Goal: Transaction & Acquisition: Purchase product/service

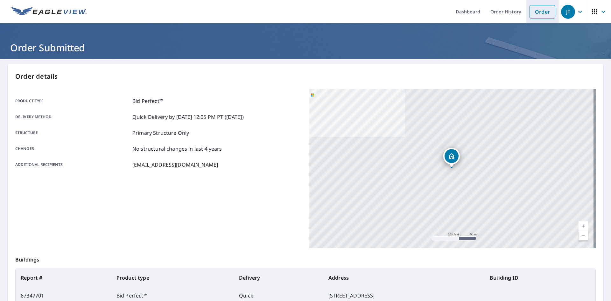
click at [527, 11] on li "Order" at bounding box center [543, 11] width 32 height 23
click at [530, 11] on link "Order" at bounding box center [543, 11] width 26 height 13
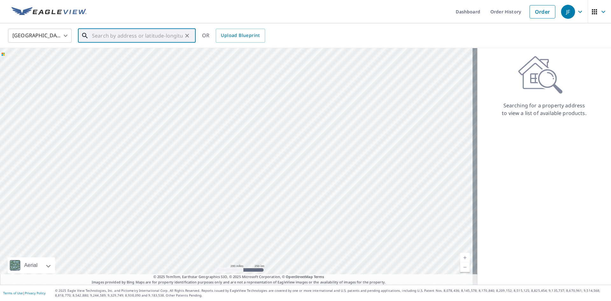
paste input "[STREET_ADDRESS]"
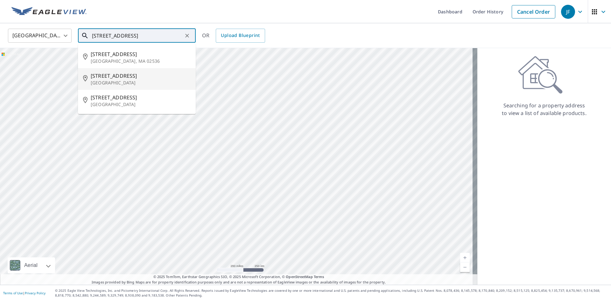
click at [123, 80] on p "[GEOGRAPHIC_DATA]" at bounding box center [141, 83] width 100 height 6
type input "[STREET_ADDRESS]"
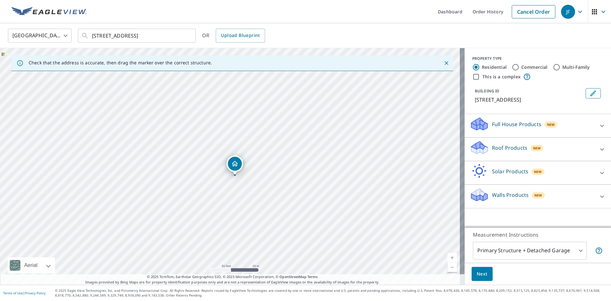
click at [235, 165] on icon "Dropped pin, building 1, Residential property, 91 Central Ave East Brunswick, N…" at bounding box center [235, 163] width 6 height 5
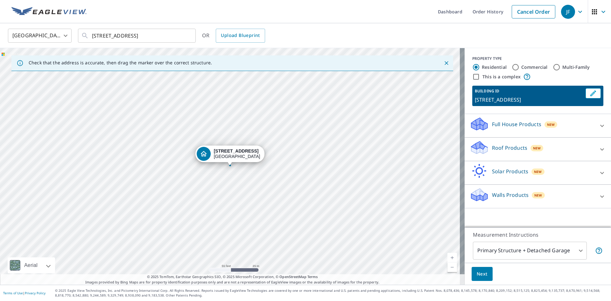
click at [599, 147] on icon at bounding box center [603, 149] width 8 height 8
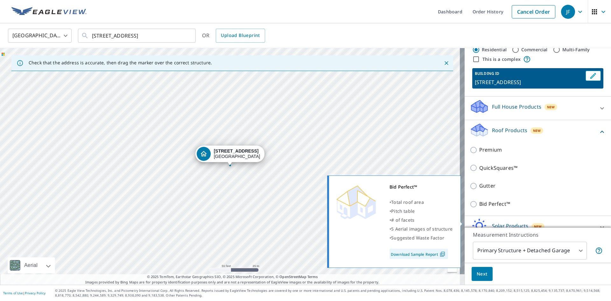
scroll to position [32, 0]
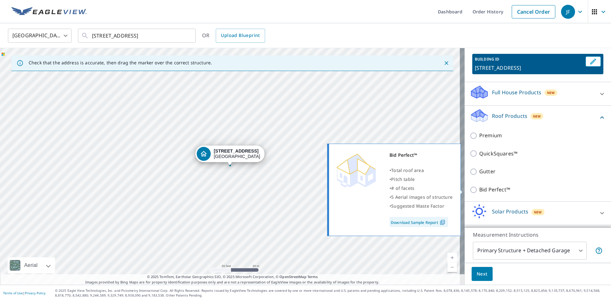
click at [465, 188] on div "Bid Perfect™ • Total roof area • Pitch table • # of facets • 5 Aerial images of…" at bounding box center [397, 190] width 138 height 96
click at [470, 189] on input "Bid Perfect™" at bounding box center [475, 190] width 10 height 8
checkbox input "true"
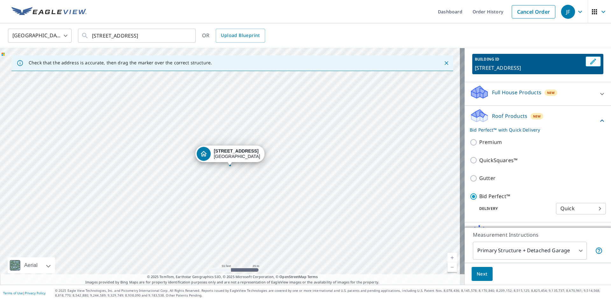
click at [573, 248] on body "JF JF Dashboard Order History Cancel Order JF [GEOGRAPHIC_DATA] [GEOGRAPHIC_DAT…" at bounding box center [305, 150] width 611 height 301
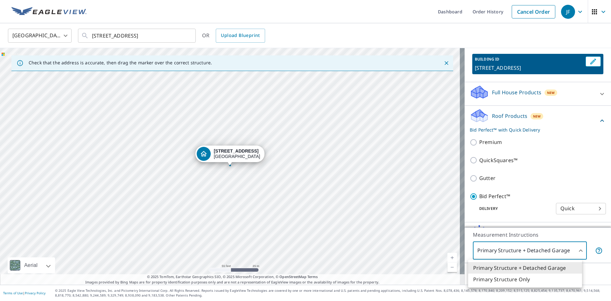
click at [501, 279] on li "Primary Structure Only" at bounding box center [525, 278] width 114 height 11
type input "2"
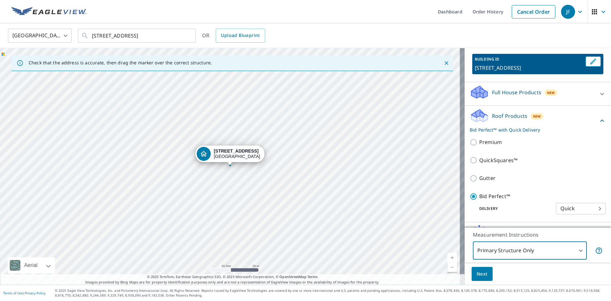
click at [477, 277] on span "Next" at bounding box center [482, 274] width 11 height 8
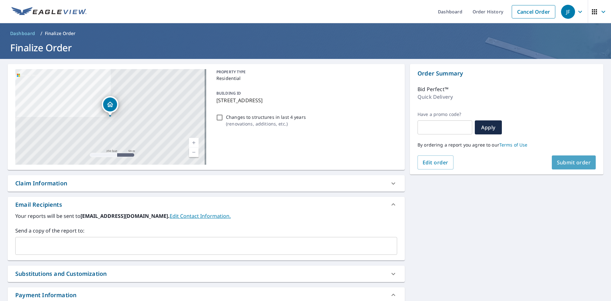
click at [557, 159] on span "Submit order" at bounding box center [574, 162] width 34 height 7
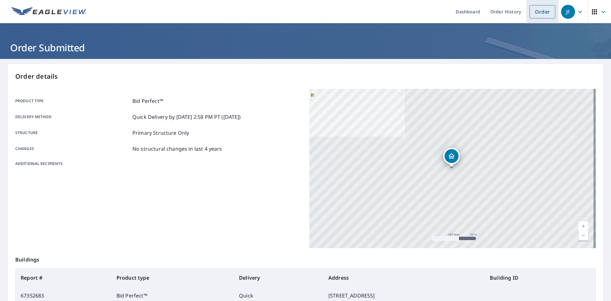
click at [530, 12] on link "Order" at bounding box center [543, 11] width 26 height 13
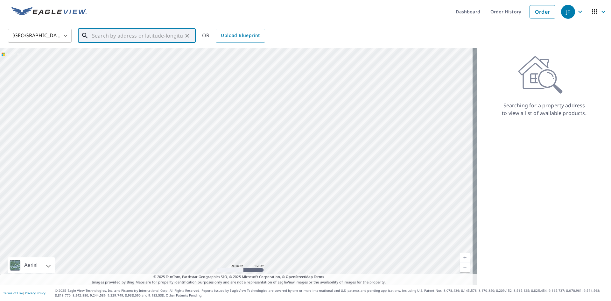
paste input "[STREET_ADDRESS][PERSON_NAME]"
click at [157, 56] on span "[STREET_ADDRESS][PERSON_NAME]" at bounding box center [141, 54] width 100 height 8
type input "[STREET_ADDRESS][PERSON_NAME]"
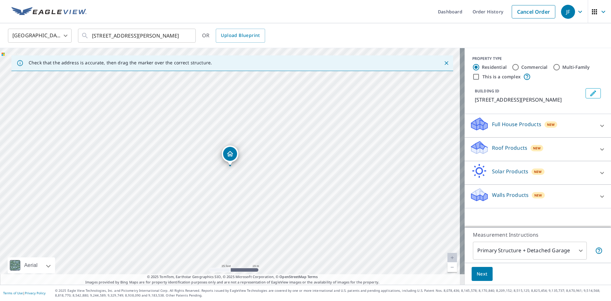
click at [234, 155] on div "Dropped pin, building 1, Residential property, 419 Bianca Cir Downingtown, PA 1…" at bounding box center [230, 154] width 14 height 14
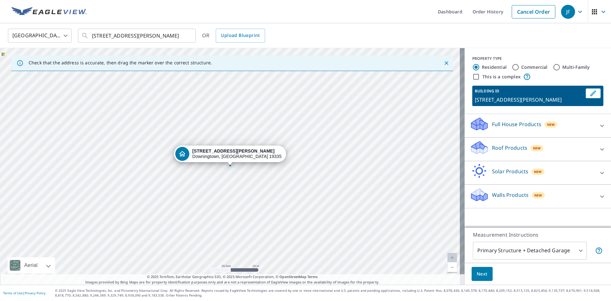
click at [599, 150] on icon at bounding box center [603, 149] width 8 height 8
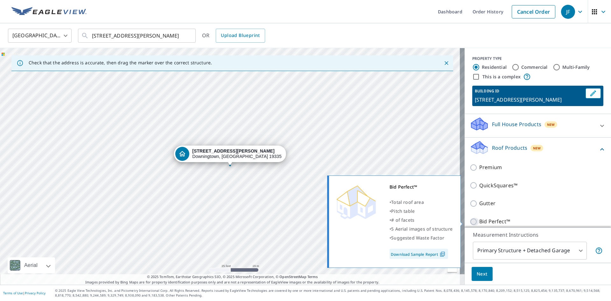
click at [470, 220] on input "Bid Perfect™" at bounding box center [475, 222] width 10 height 8
checkbox input "true"
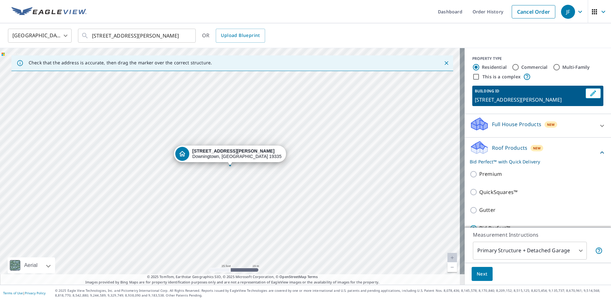
click at [579, 250] on body "JF JF Dashboard Order History Cancel Order JF [GEOGRAPHIC_DATA] [GEOGRAPHIC_DAT…" at bounding box center [305, 150] width 611 height 301
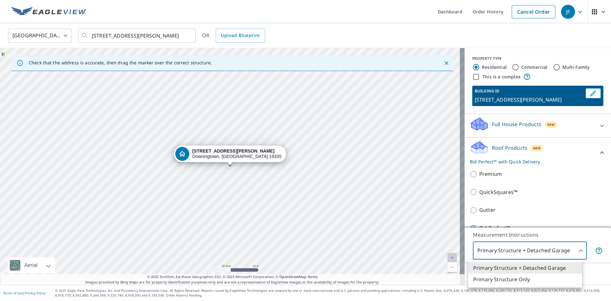
drag, startPoint x: 516, startPoint y: 284, endPoint x: 509, endPoint y: 282, distance: 7.4
click at [516, 284] on li "Primary Structure Only" at bounding box center [525, 278] width 114 height 11
type input "2"
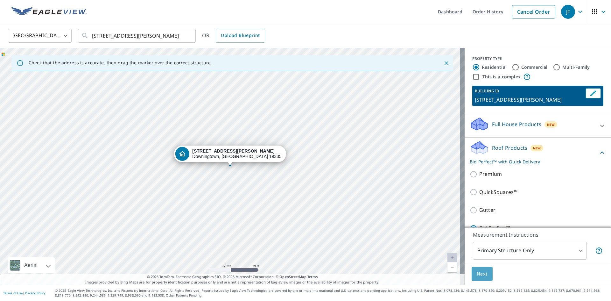
click at [479, 279] on button "Next" at bounding box center [482, 274] width 21 height 14
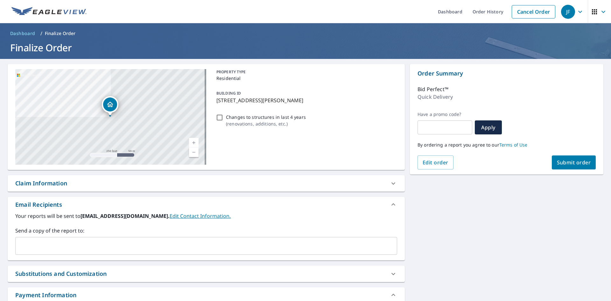
click at [574, 165] on span "Submit order" at bounding box center [574, 162] width 34 height 7
